Goal: Use online tool/utility: Utilize a website feature to perform a specific function

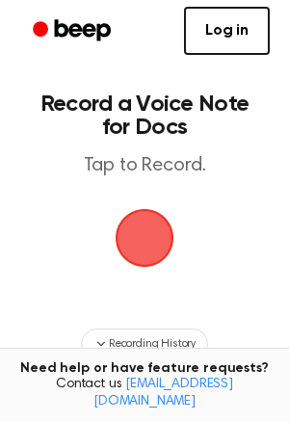
click at [162, 234] on span "button" at bounding box center [145, 238] width 59 height 59
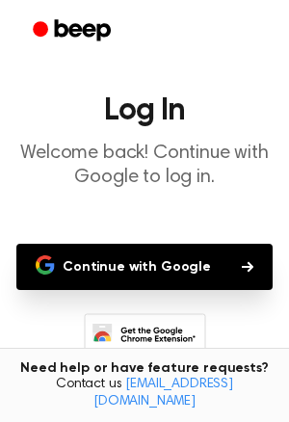
scroll to position [35, 0]
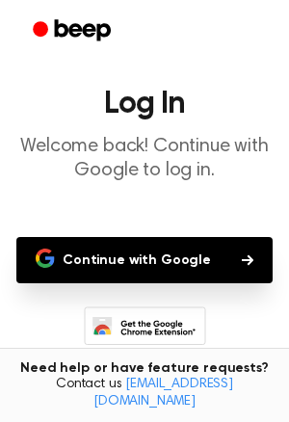
click at [141, 263] on button "Continue with Google" at bounding box center [144, 260] width 256 height 46
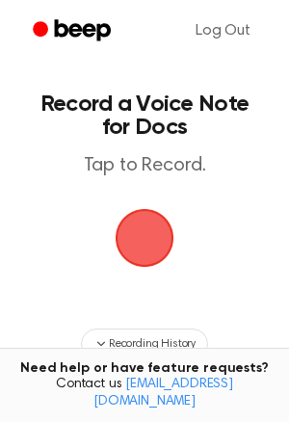
click at [159, 244] on span "button" at bounding box center [145, 238] width 66 height 66
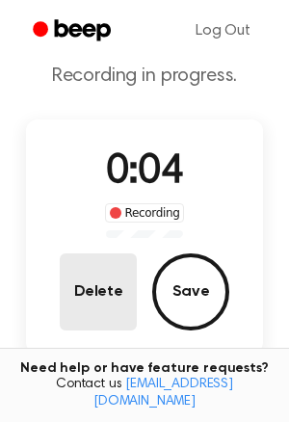
scroll to position [61, 0]
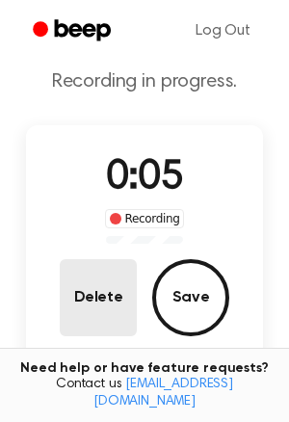
click at [100, 321] on button "Delete" at bounding box center [98, 297] width 77 height 77
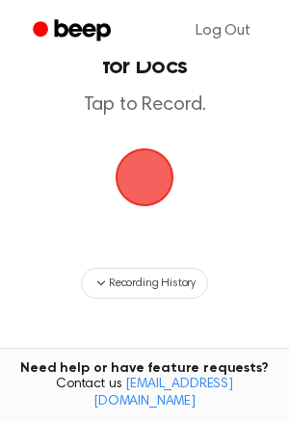
click at [146, 190] on span "button" at bounding box center [145, 177] width 59 height 59
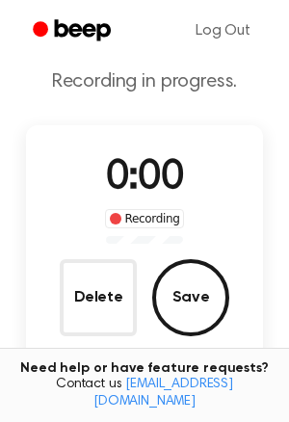
scroll to position [121, 0]
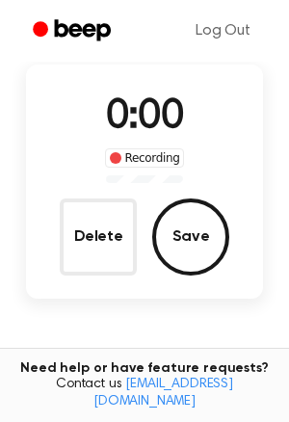
click at [146, 192] on div "0:00 Recording Delete Save" at bounding box center [144, 182] width 237 height 188
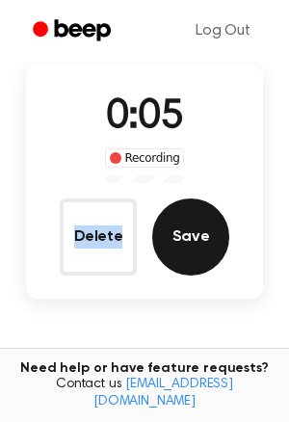
click at [213, 238] on button "Save" at bounding box center [190, 237] width 77 height 77
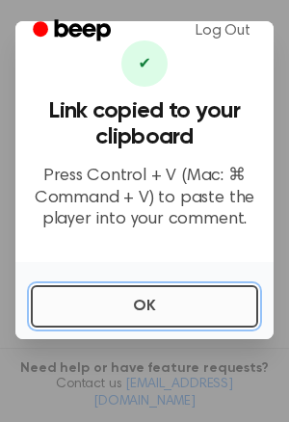
click at [174, 301] on button "OK" at bounding box center [144, 306] width 227 height 42
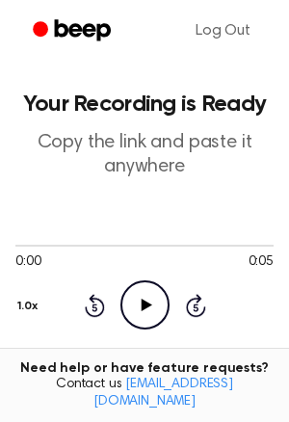
click at [154, 298] on icon "Play Audio" at bounding box center [144, 305] width 49 height 49
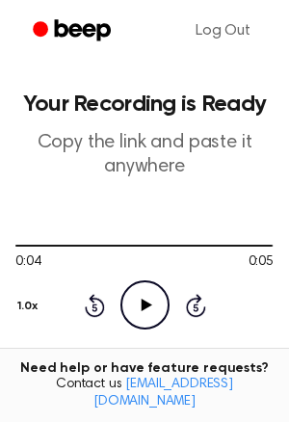
click at [147, 305] on icon at bounding box center [146, 305] width 11 height 13
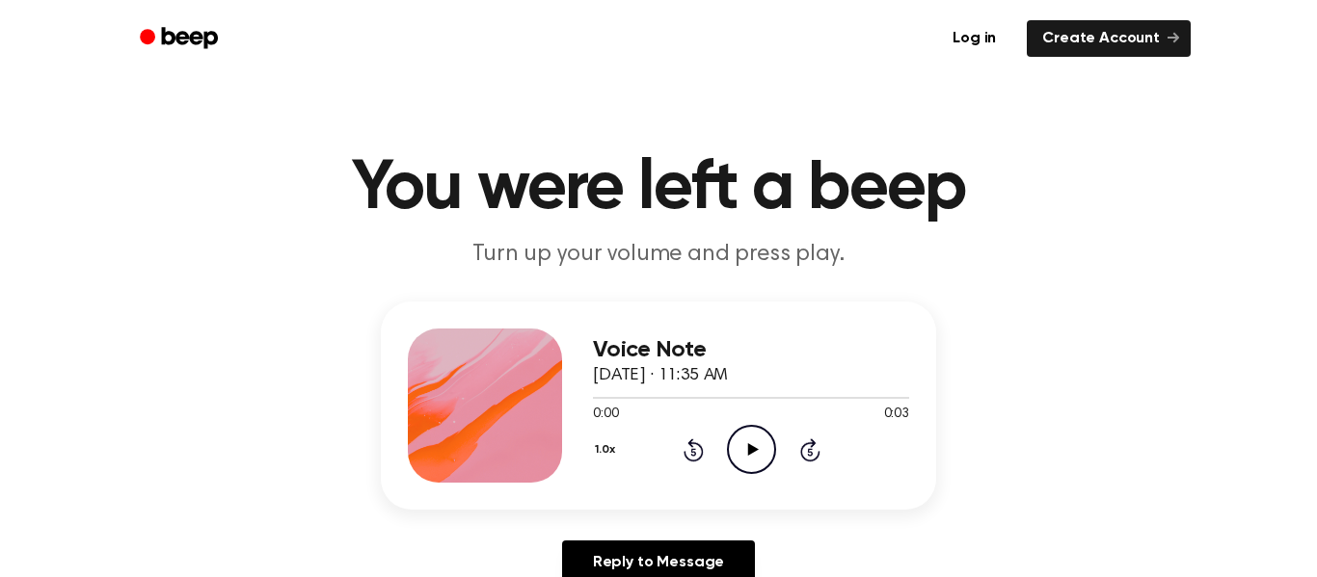
click at [765, 461] on icon "Play Audio" at bounding box center [751, 449] width 49 height 49
click at [763, 461] on icon "Pause Audio" at bounding box center [751, 449] width 49 height 49
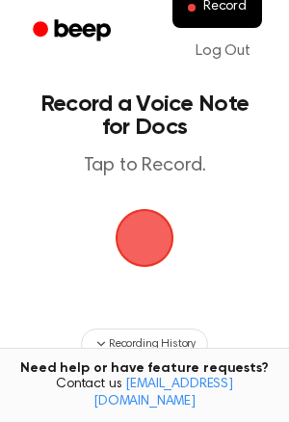
click at [149, 246] on span "button" at bounding box center [145, 238] width 63 height 63
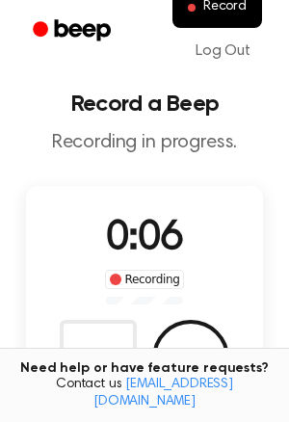
click at [186, 364] on div "Need help or have feature requests? Contact us [EMAIL_ADDRESS][DOMAIN_NAME]" at bounding box center [144, 385] width 289 height 75
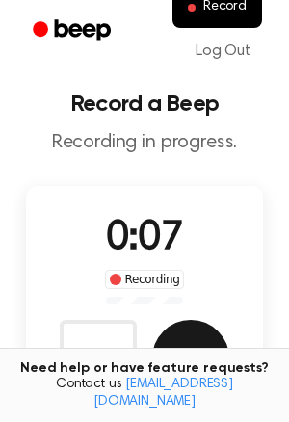
click at [182, 357] on button "Save" at bounding box center [190, 358] width 77 height 77
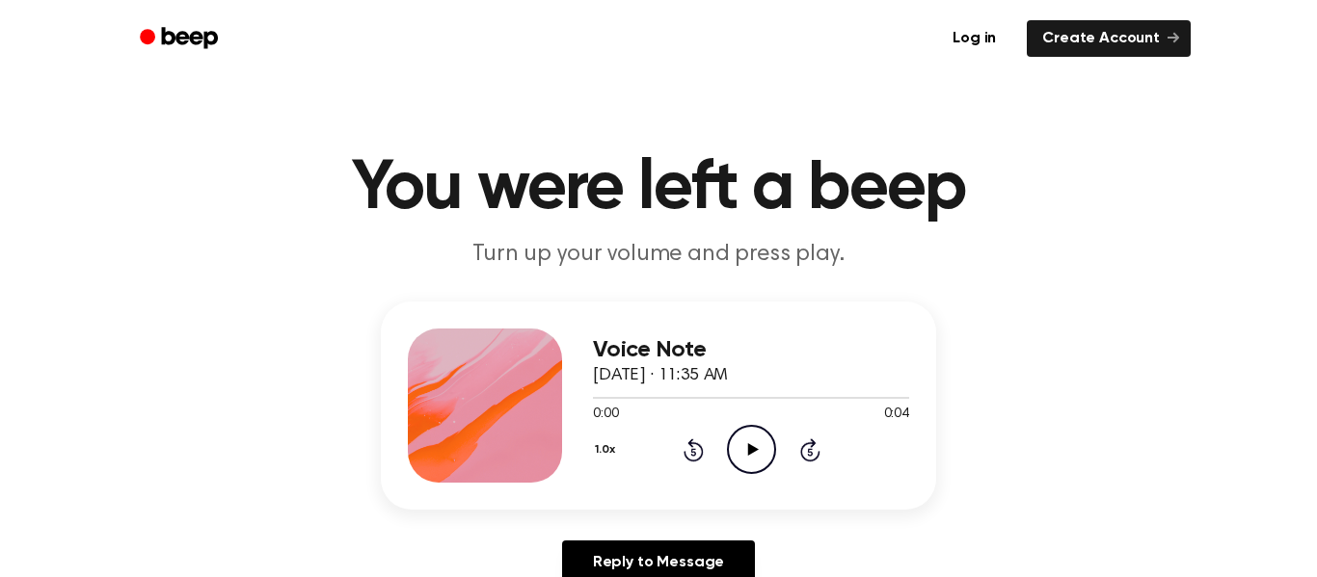
click at [738, 440] on icon "Play Audio" at bounding box center [751, 449] width 49 height 49
click at [741, 468] on icon "Pause Audio" at bounding box center [751, 449] width 49 height 49
click at [745, 454] on icon "Play Audio" at bounding box center [751, 449] width 49 height 49
click at [743, 446] on icon "Play Audio" at bounding box center [751, 449] width 49 height 49
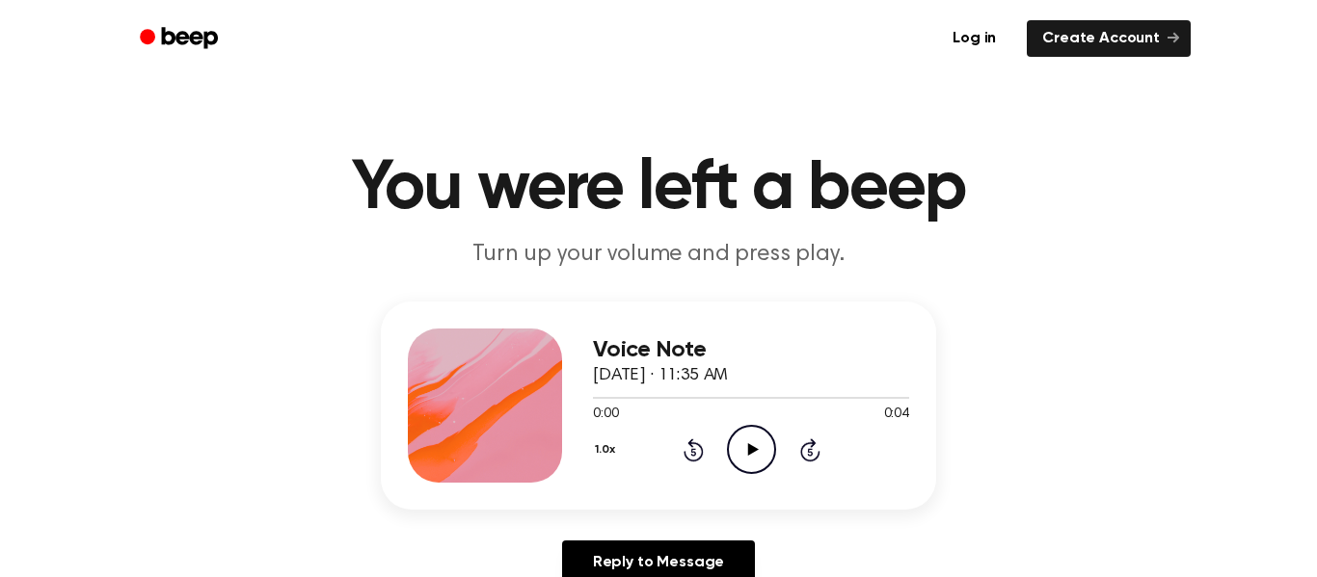
click at [761, 444] on icon "Play Audio" at bounding box center [751, 449] width 49 height 49
